Goal: Information Seeking & Learning: Learn about a topic

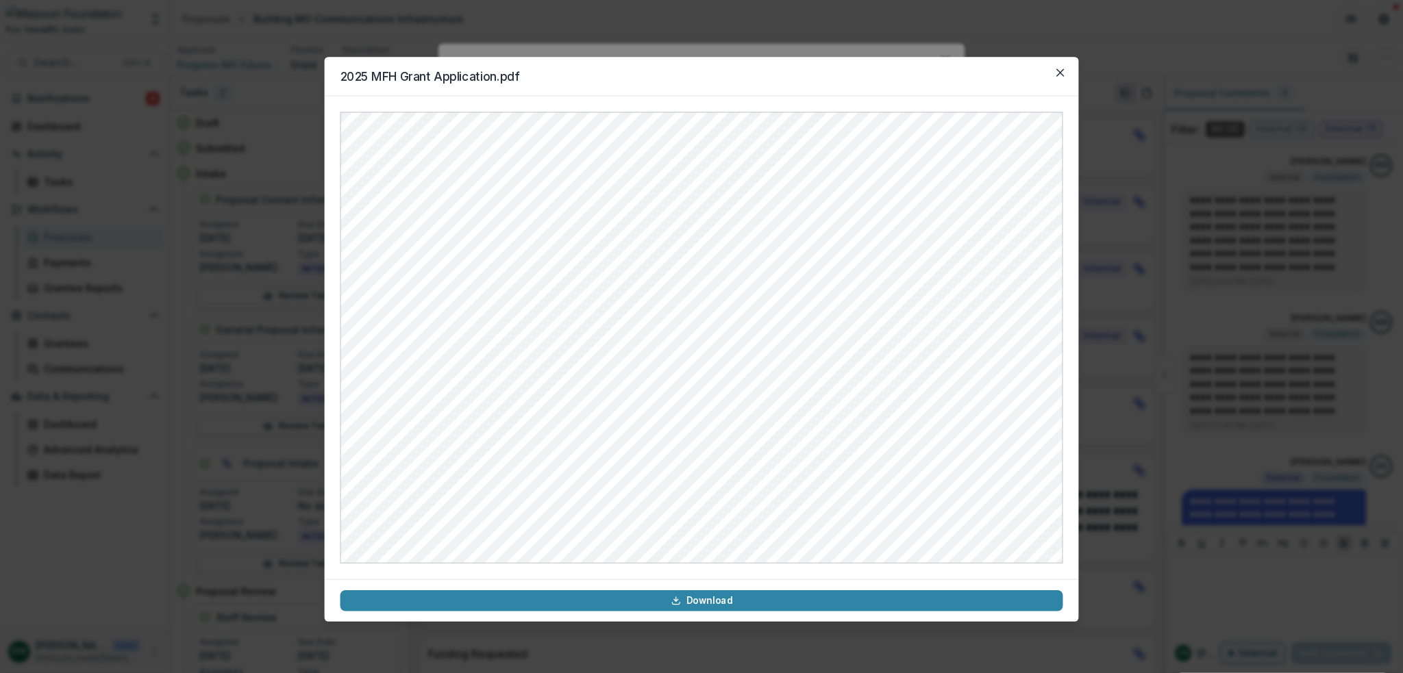
scroll to position [38, 0]
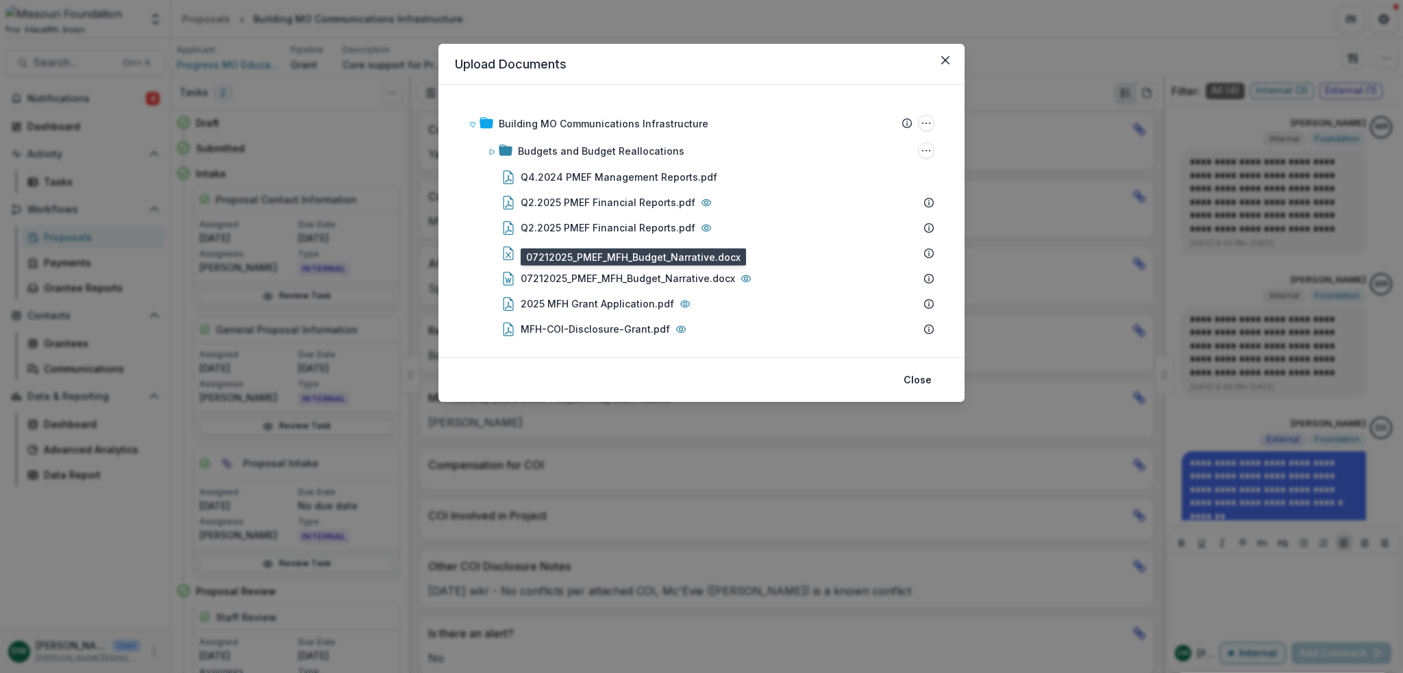
click at [616, 281] on div "07212025_PMEF_MFH_Budget_Narrative.docx" at bounding box center [627, 278] width 214 height 14
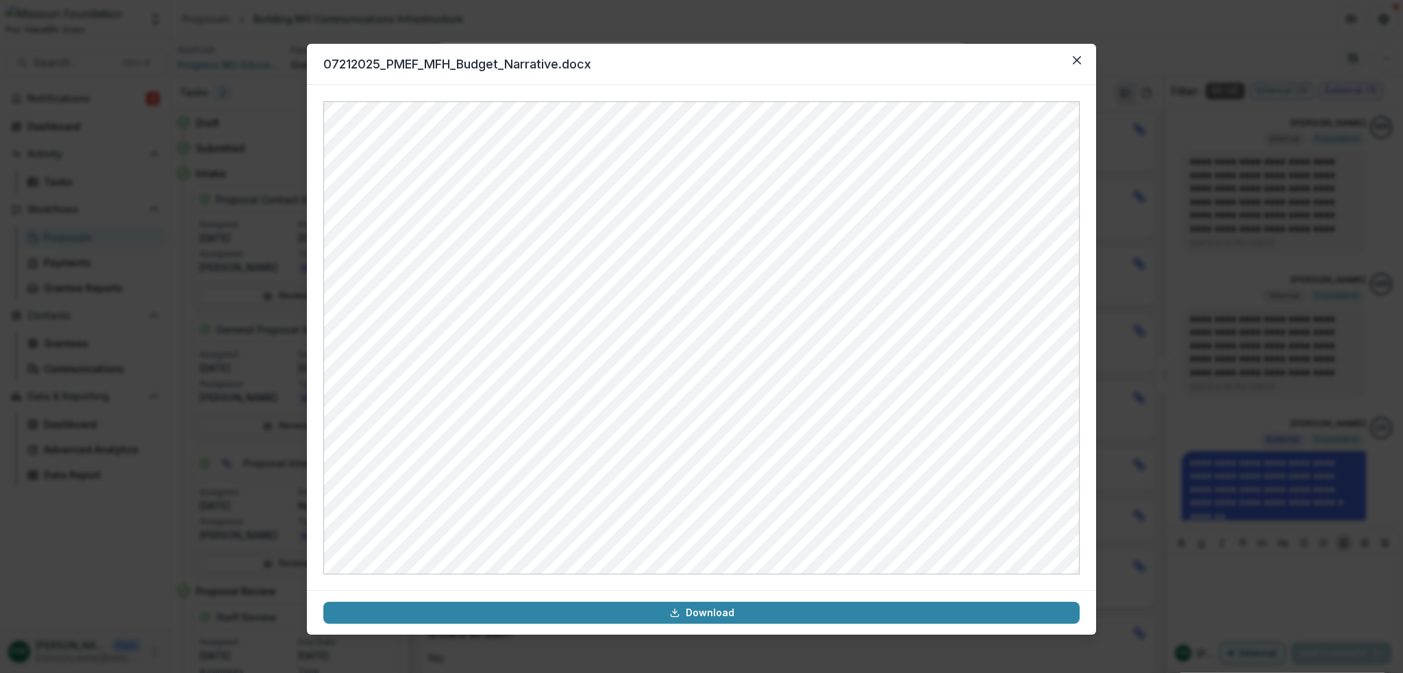
click at [1083, 57] on button "Close" at bounding box center [1077, 60] width 22 height 22
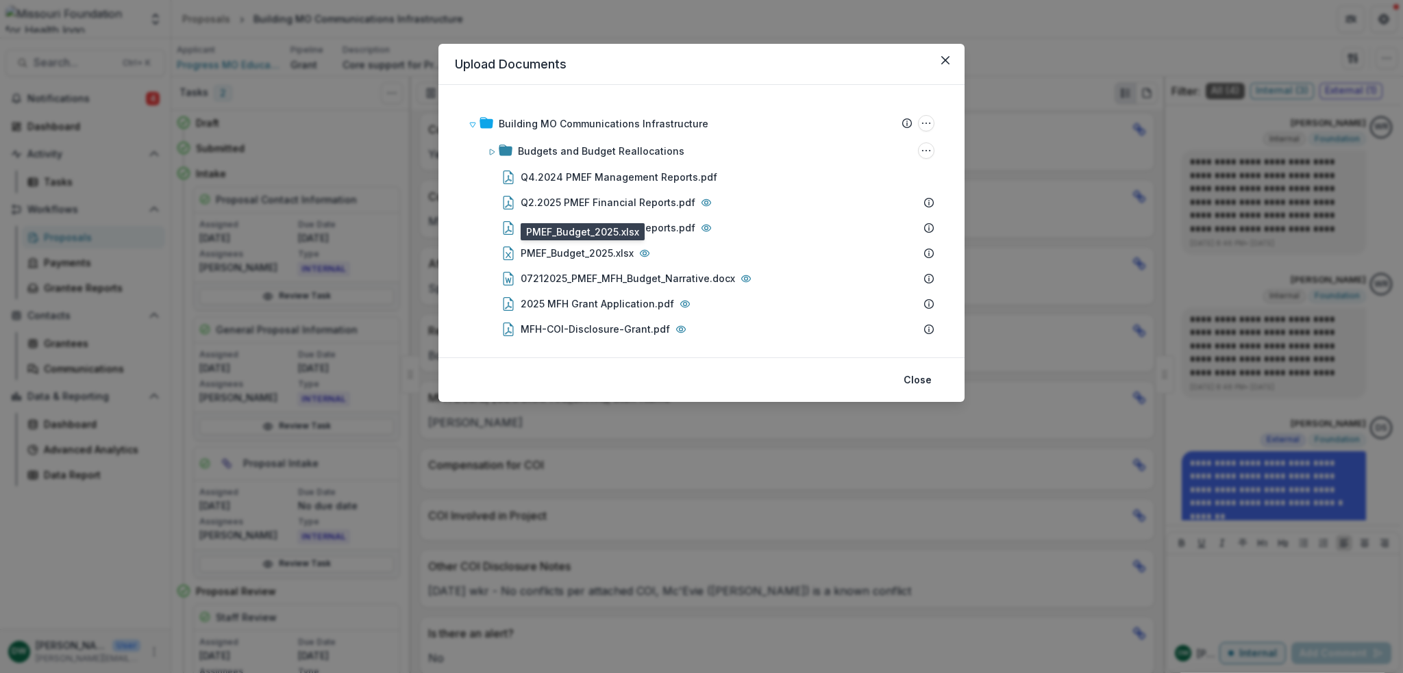
click at [615, 255] on div "PMEF_Budget_2025.xlsx" at bounding box center [576, 253] width 113 height 14
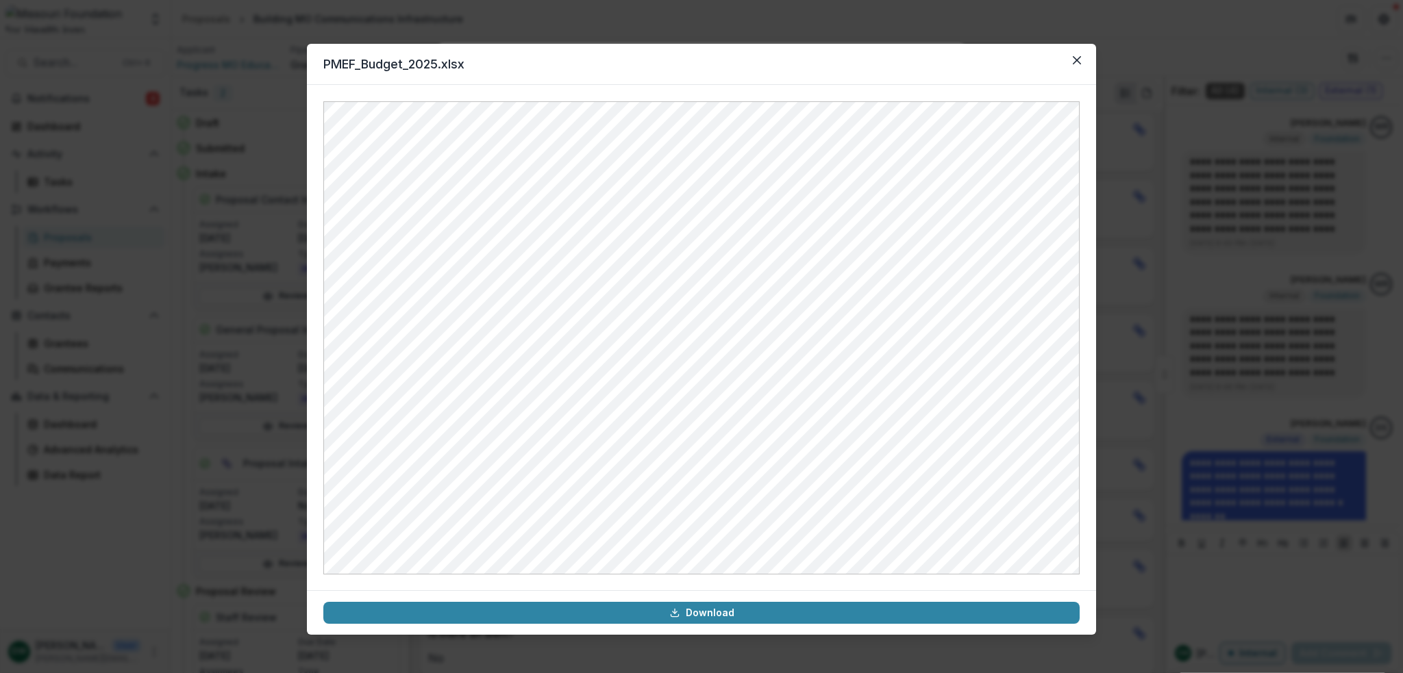
click at [1072, 60] on icon "Close" at bounding box center [1076, 60] width 8 height 8
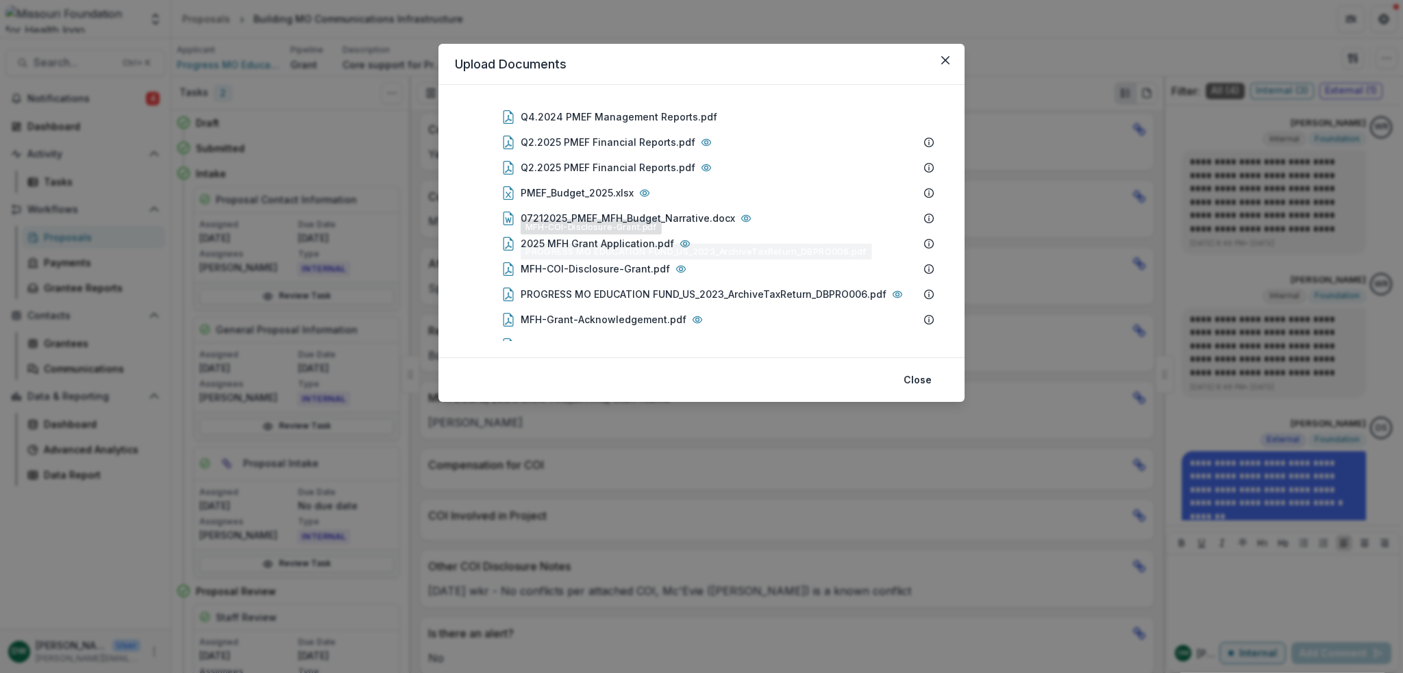
scroll to position [85, 0]
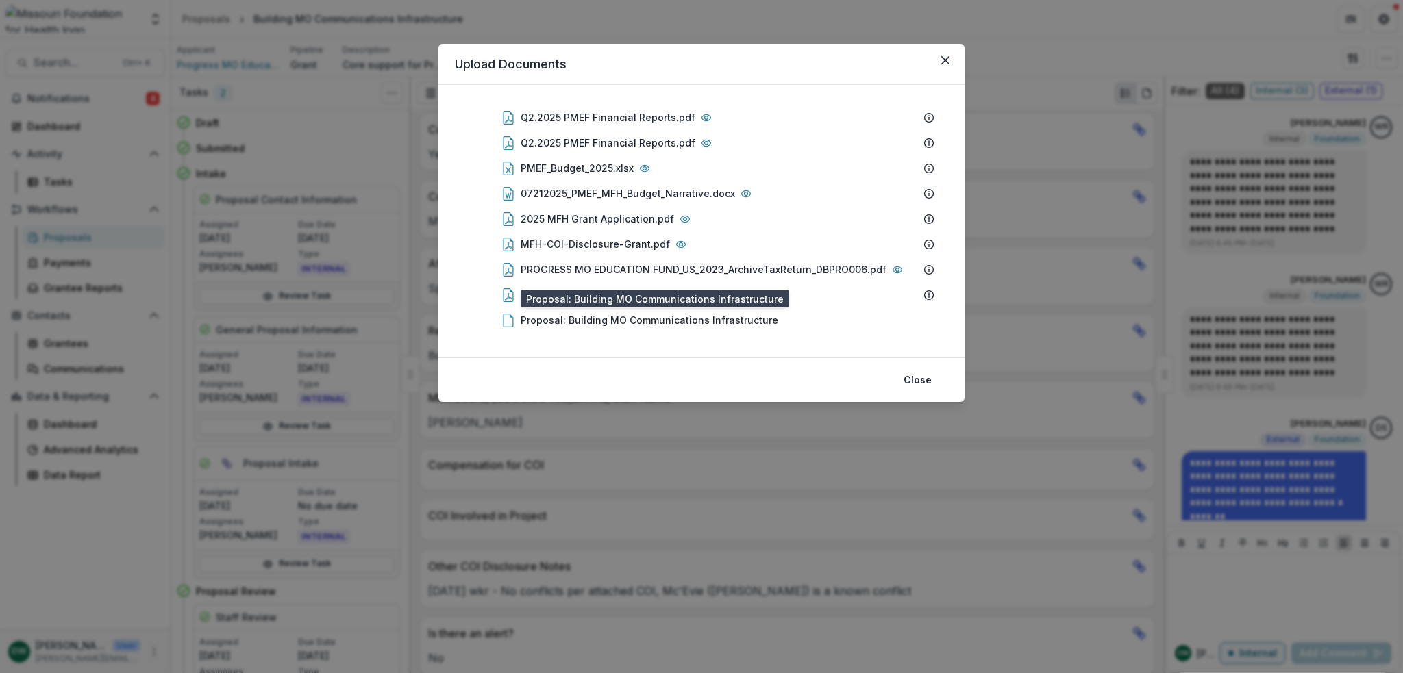
click at [727, 323] on div "Proposal: Building MO Communications Infrastructure" at bounding box center [649, 320] width 258 height 14
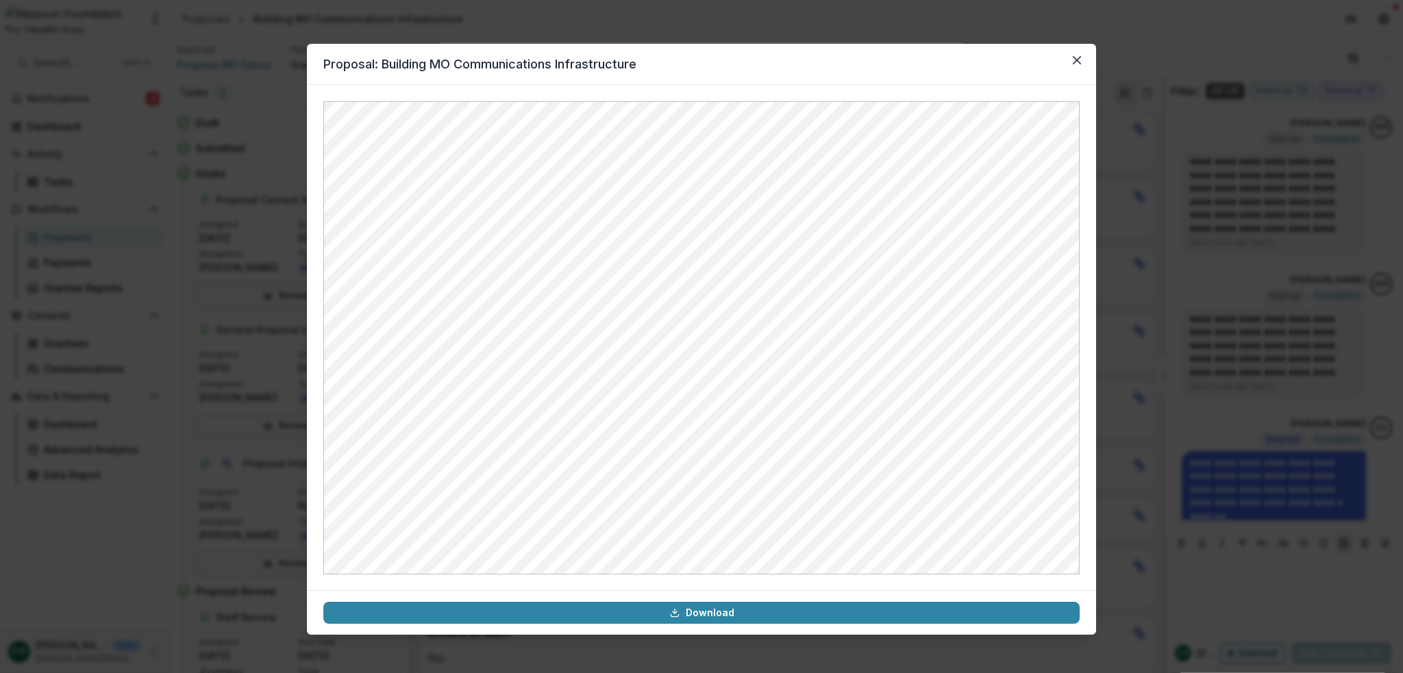
click at [1079, 56] on icon "Close" at bounding box center [1076, 60] width 8 height 8
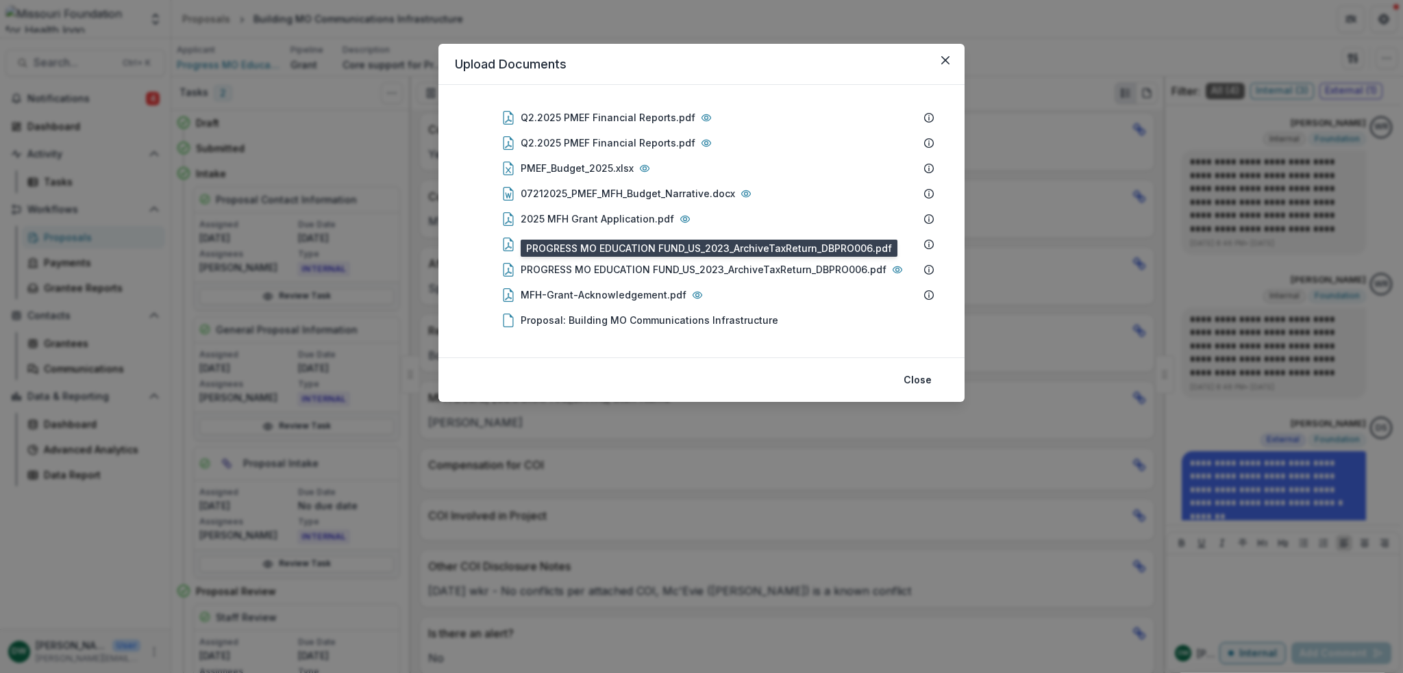
click at [640, 275] on div "PROGRESS MO EDUCATION FUND_US_2023_ArchiveTaxReturn_DBPRO006.pdf" at bounding box center [703, 269] width 366 height 14
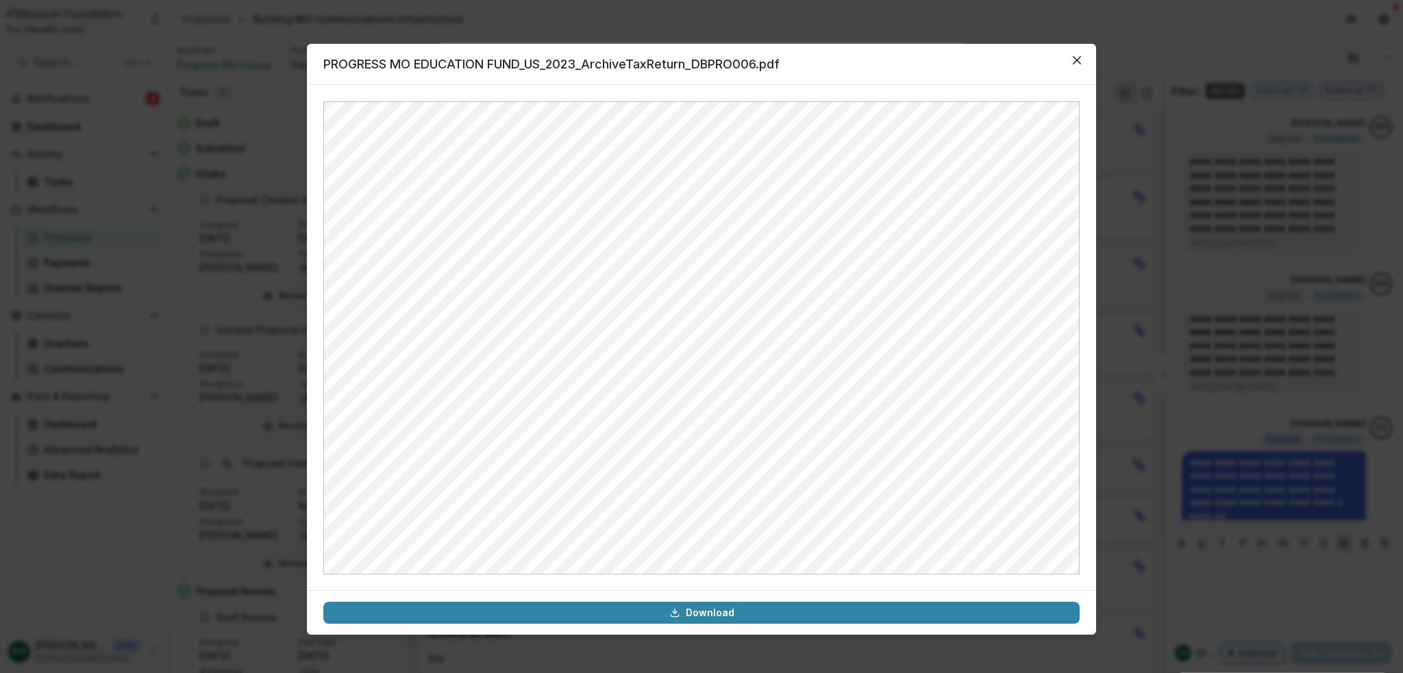
click at [1081, 63] on button "Close" at bounding box center [1077, 60] width 22 height 22
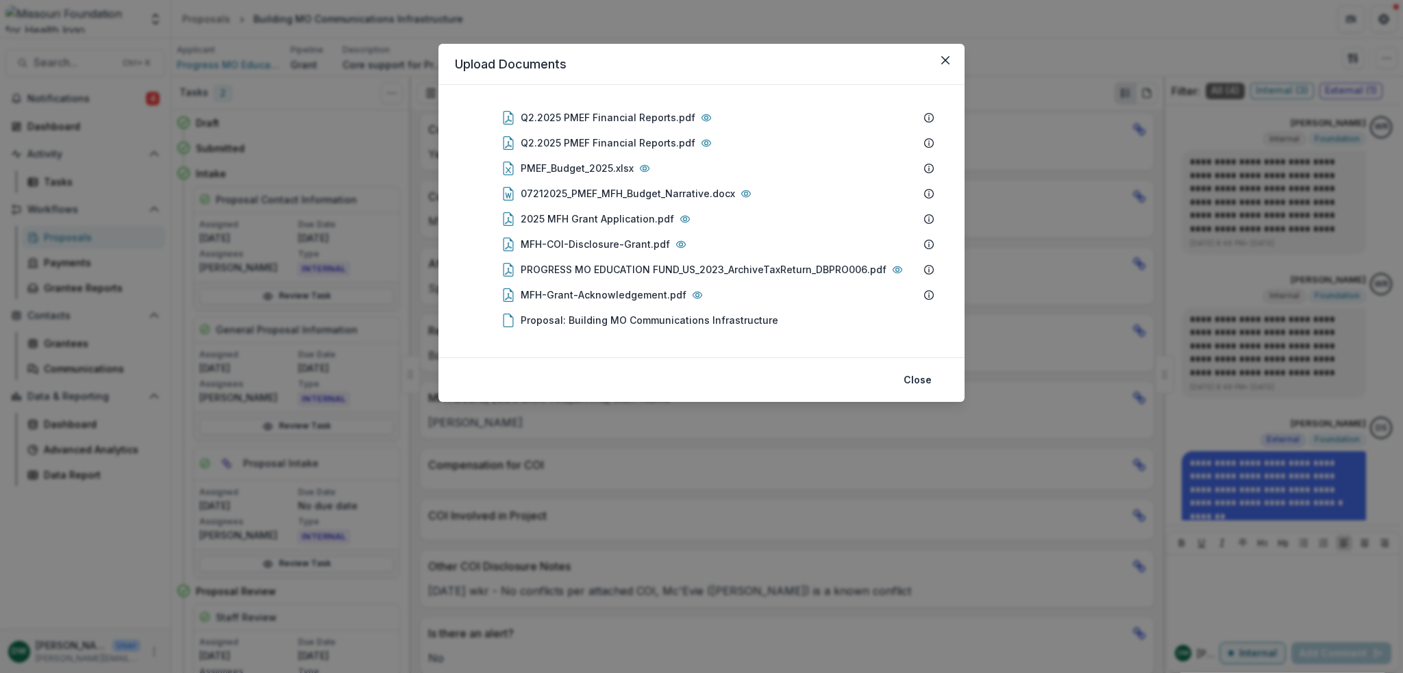
scroll to position [0, 0]
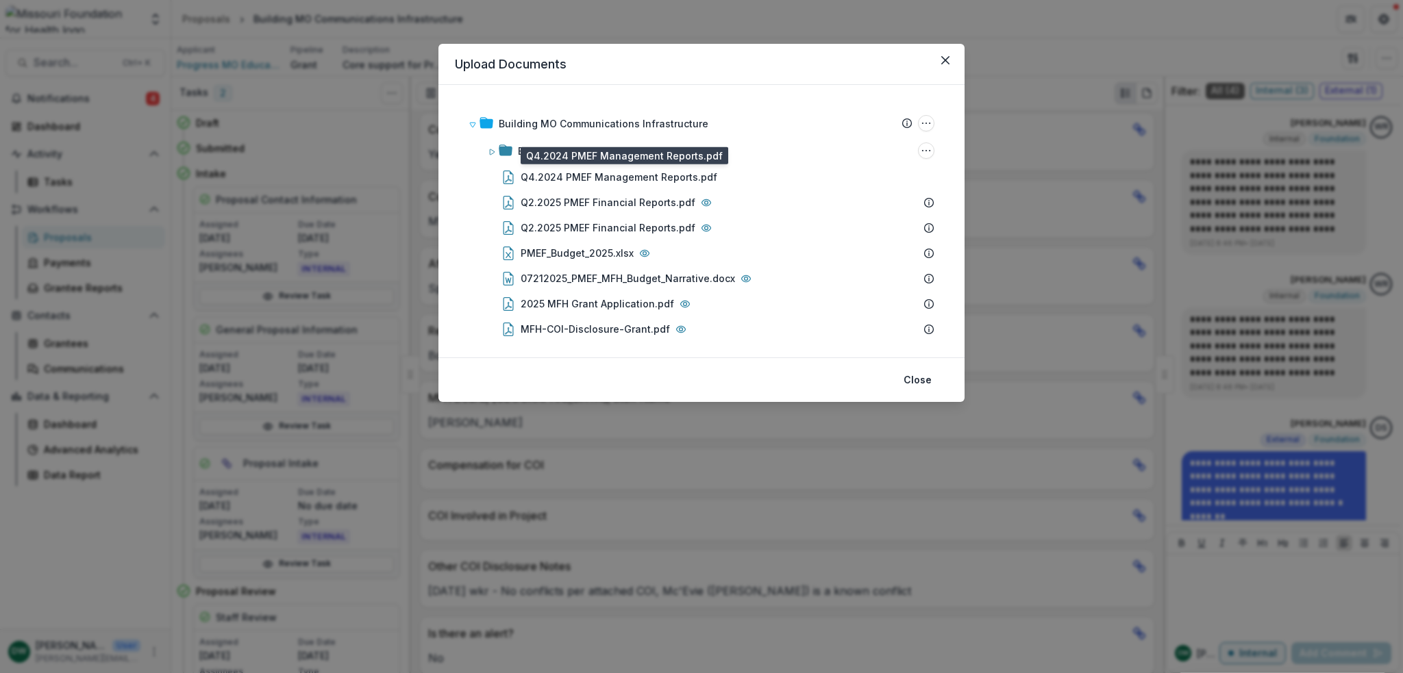
click at [690, 180] on div "Q4.2024 PMEF Management Reports.pdf" at bounding box center [618, 177] width 197 height 14
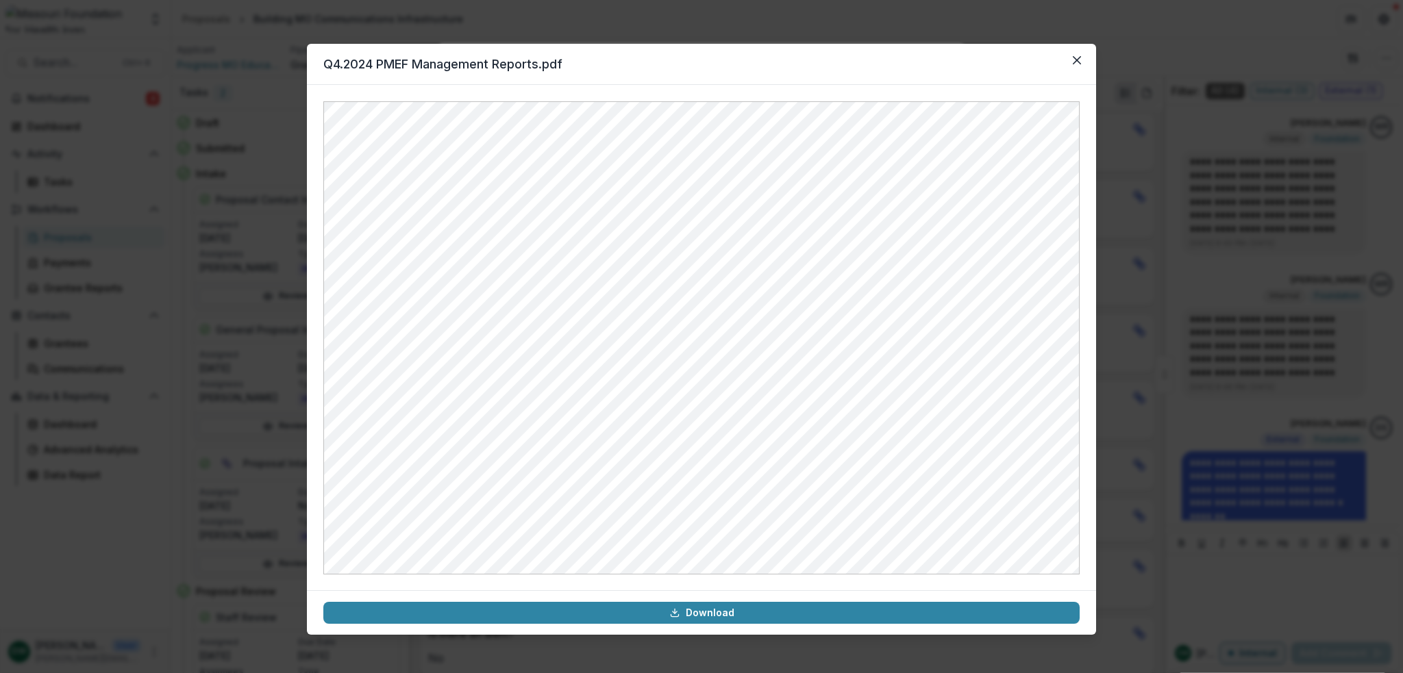
click at [1082, 64] on button "Close" at bounding box center [1077, 60] width 22 height 22
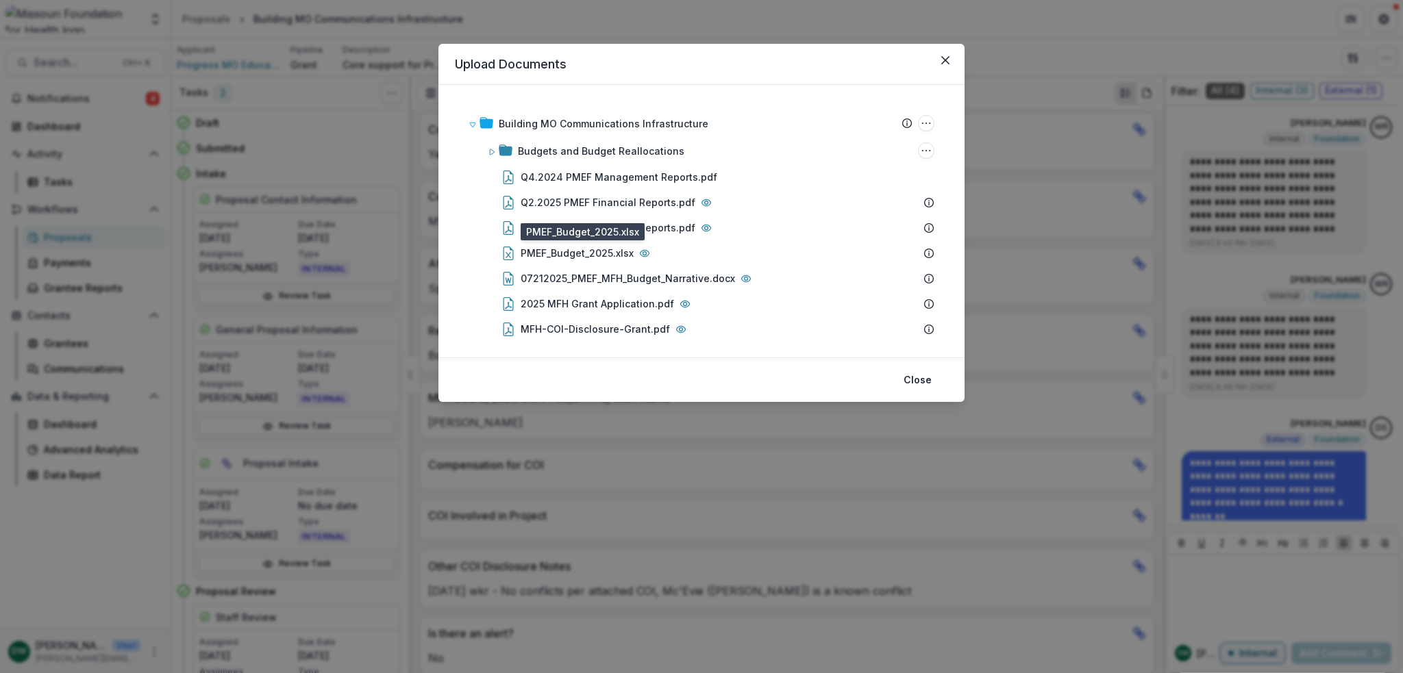
click at [598, 251] on div "PMEF_Budget_2025.xlsx" at bounding box center [576, 253] width 113 height 14
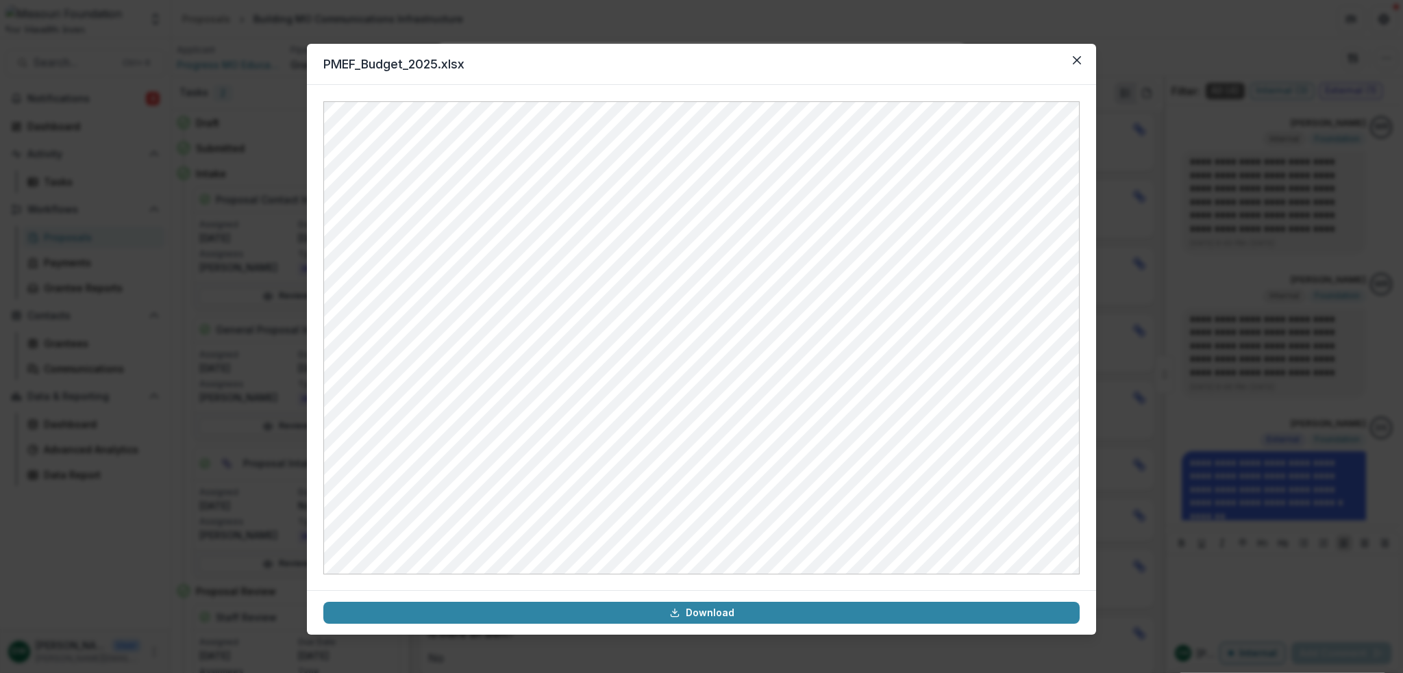
click at [1081, 60] on button "Close" at bounding box center [1077, 60] width 22 height 22
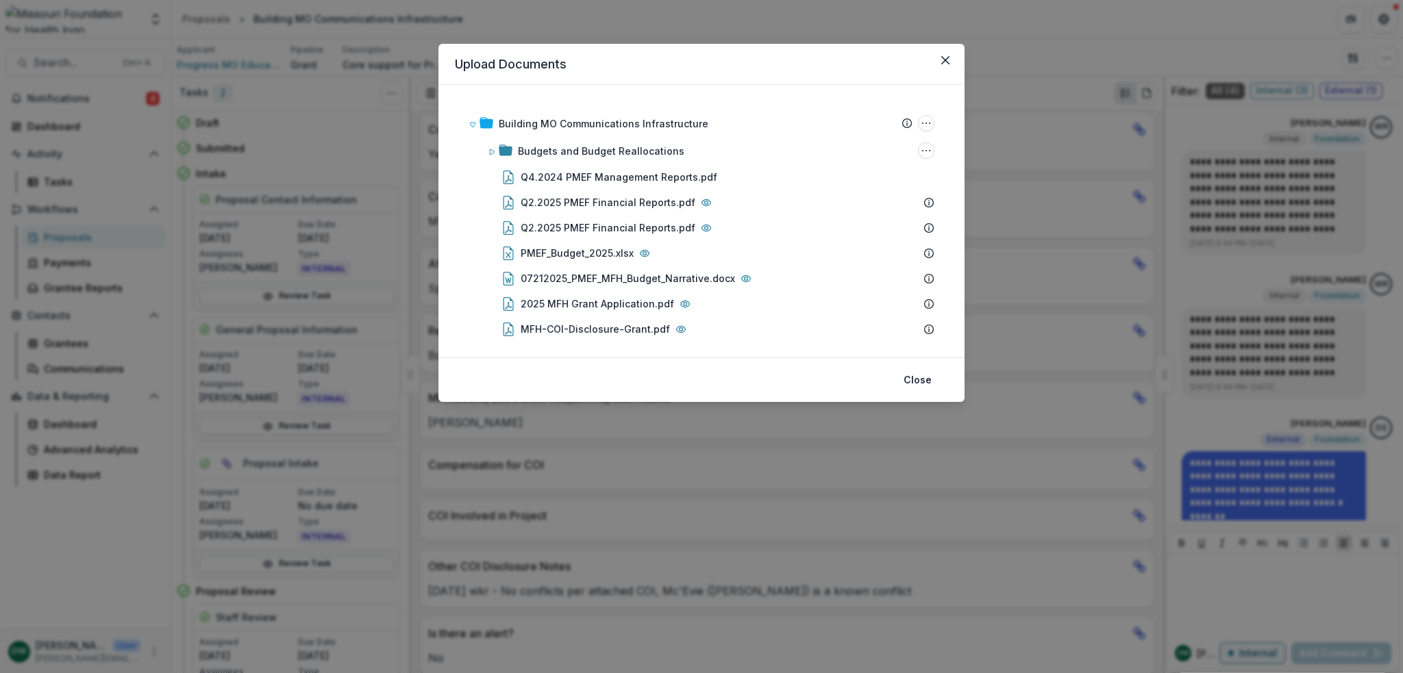
click at [946, 56] on icon "Close" at bounding box center [945, 60] width 8 height 8
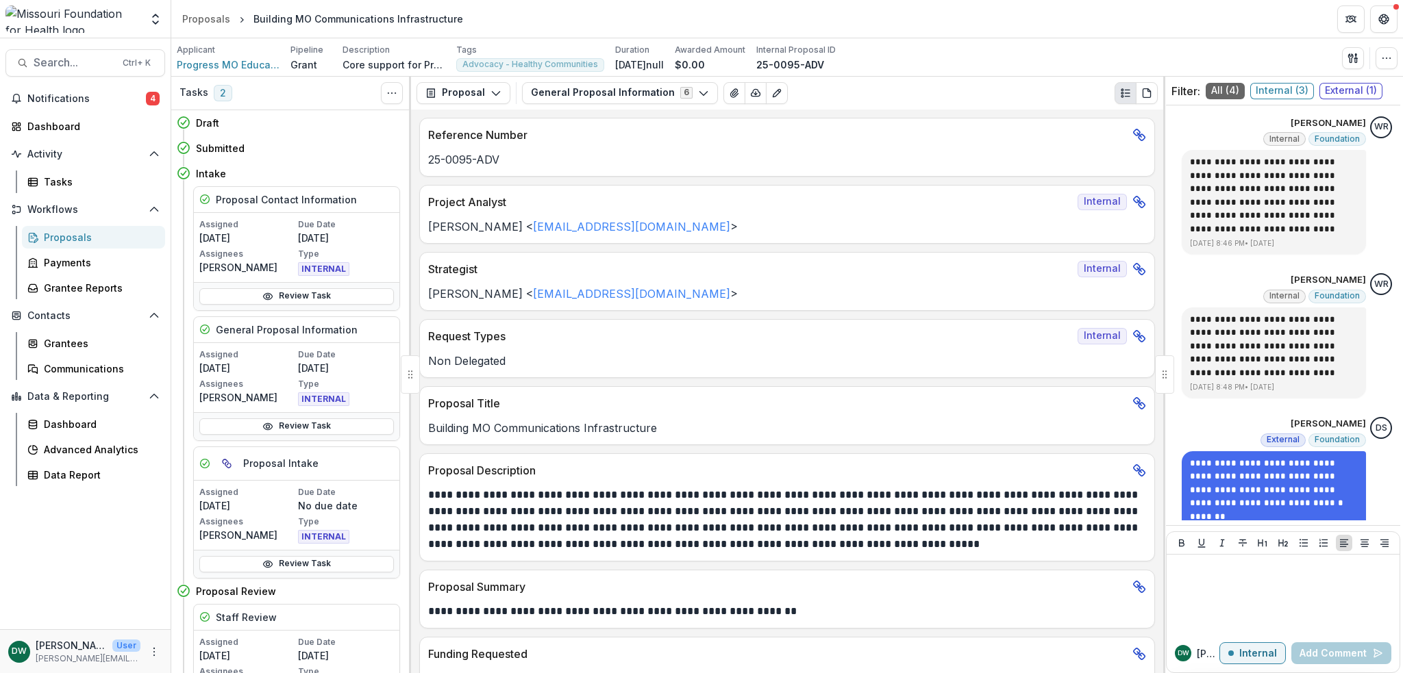
click at [573, 90] on button "General Proposal Information 6" at bounding box center [620, 93] width 196 height 22
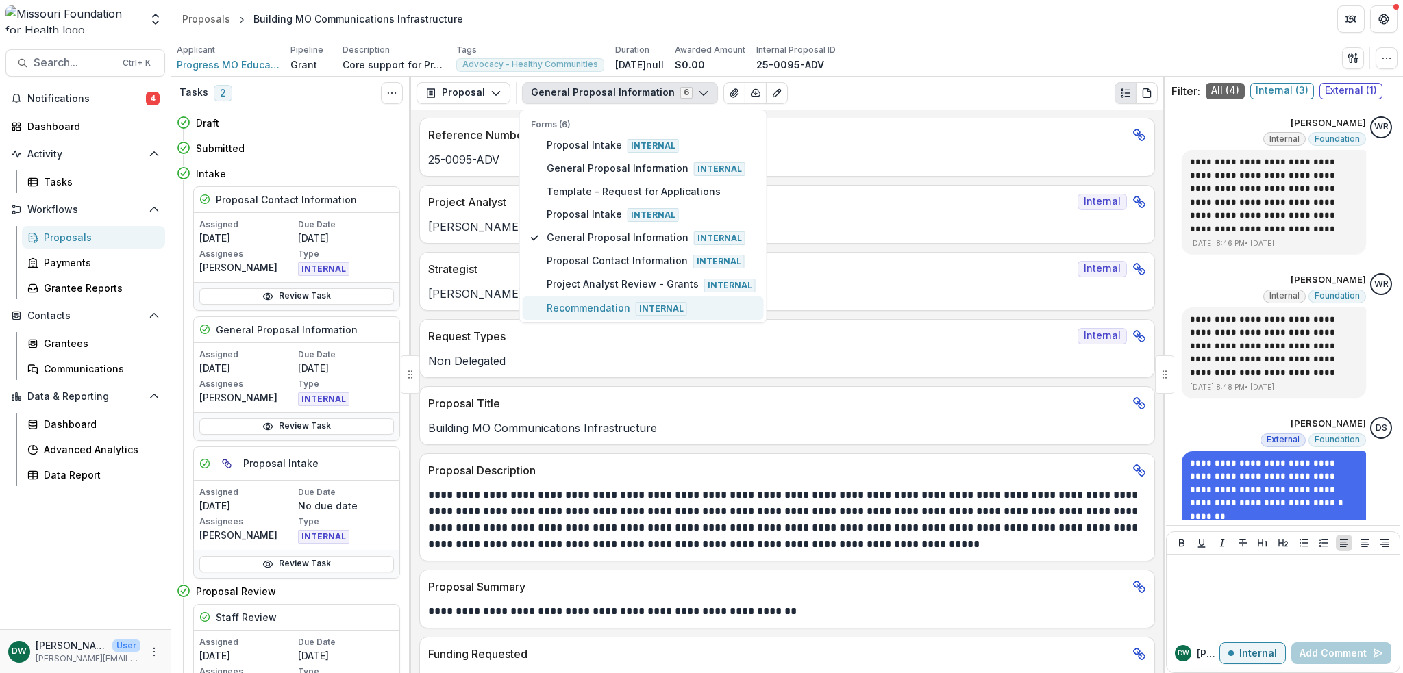
click at [603, 306] on span "Recommendation Internal" at bounding box center [651, 308] width 209 height 15
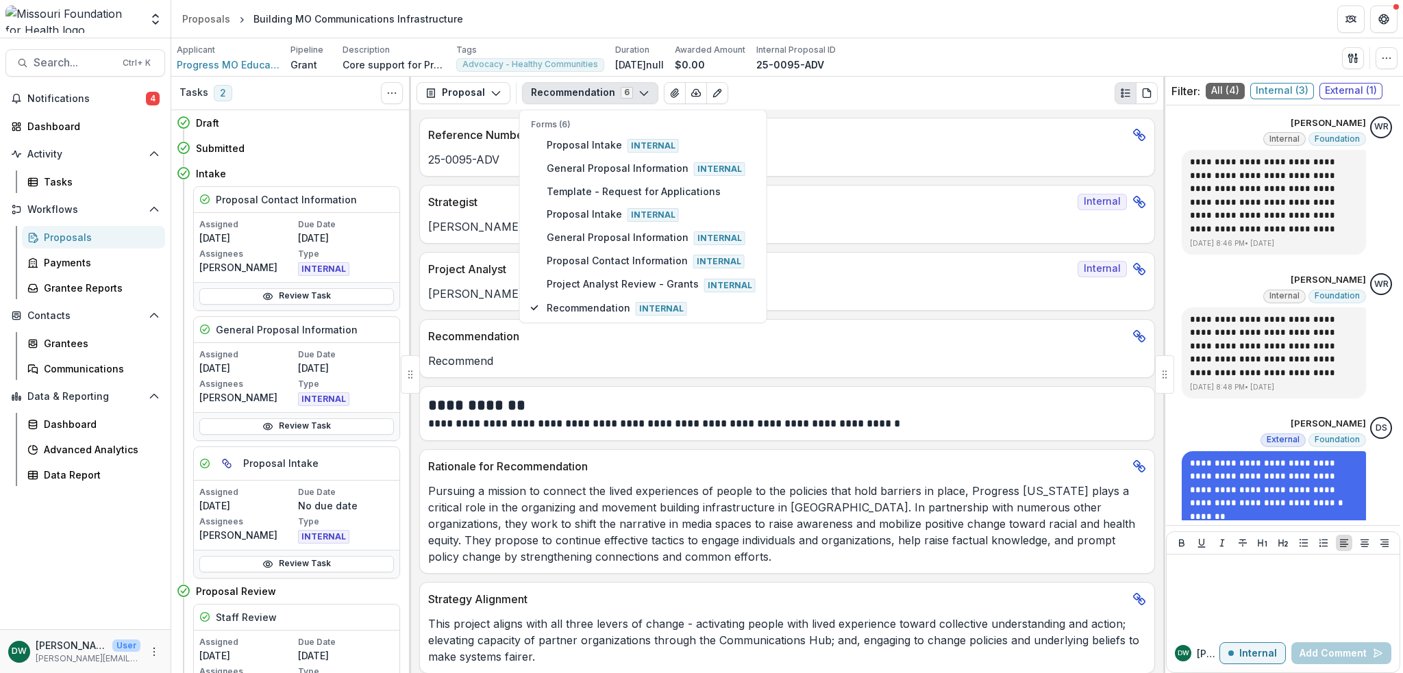
click at [685, 516] on p "Pursuing a mission to connect the lived experiences of people to the policies t…" at bounding box center [787, 524] width 718 height 82
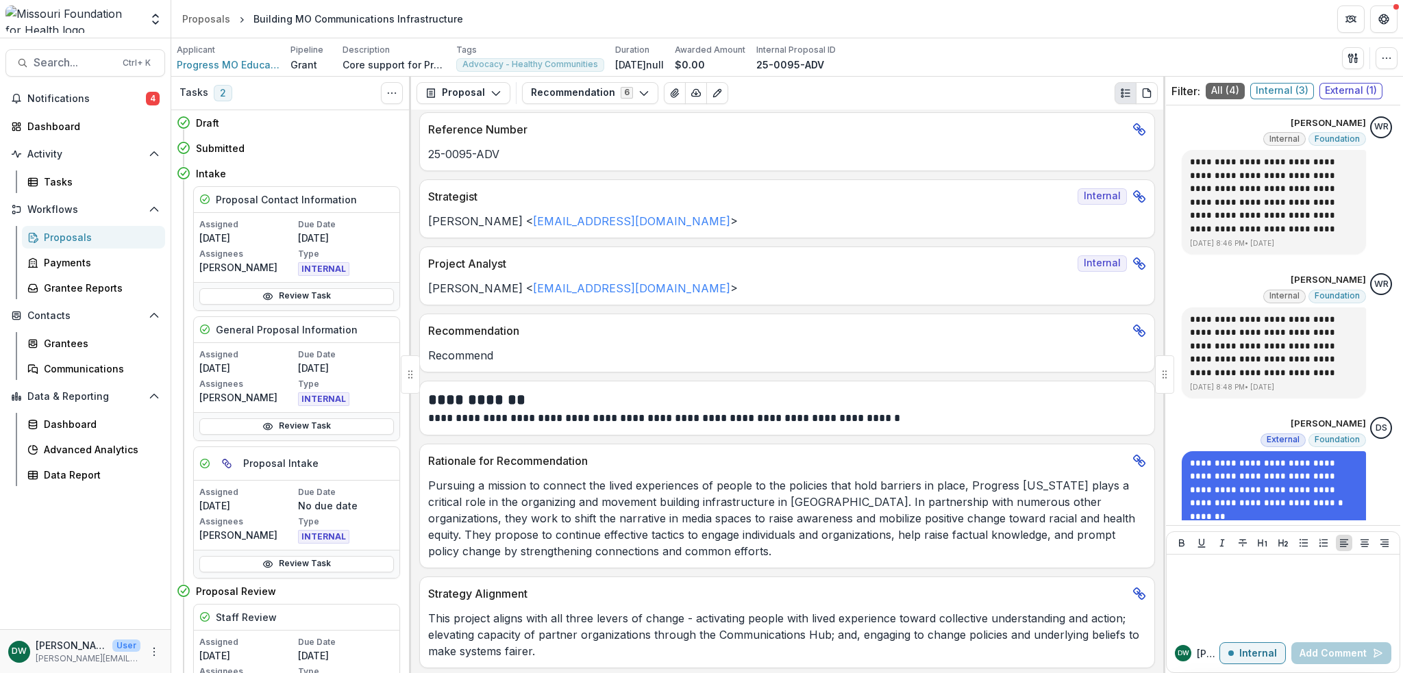
scroll to position [7, 0]
click at [1246, 1] on header "Proposals Building MO Communications Infrastructure" at bounding box center [786, 19] width 1231 height 38
